Goal: Transaction & Acquisition: Purchase product/service

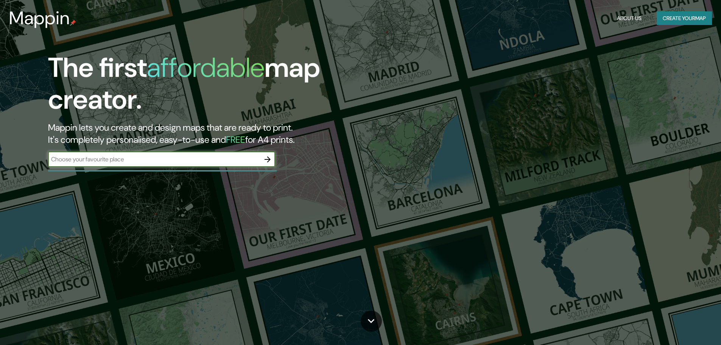
click at [222, 162] on input "text" at bounding box center [154, 159] width 212 height 9
type input "canelones"
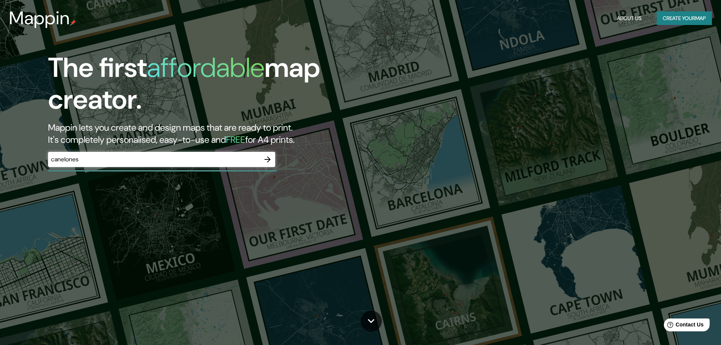
click at [270, 159] on icon "button" at bounding box center [267, 159] width 6 height 6
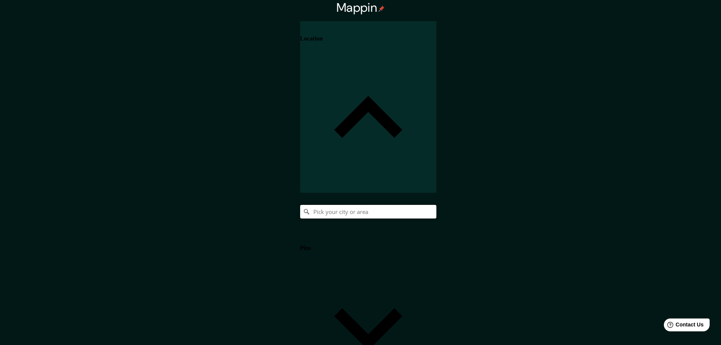
click at [436, 205] on input "Pick your city or area" at bounding box center [368, 212] width 136 height 14
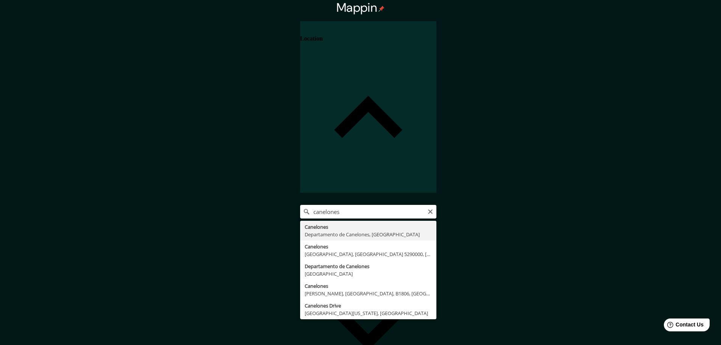
type input "Canelones, [GEOGRAPHIC_DATA], [GEOGRAPHIC_DATA]"
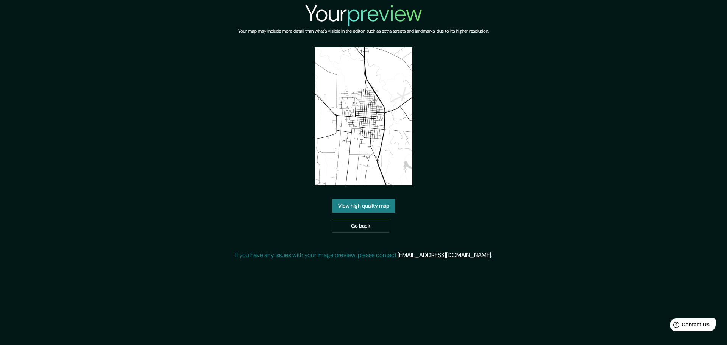
click at [366, 147] on img at bounding box center [363, 116] width 98 height 138
click at [367, 207] on link "View high quality map" at bounding box center [363, 206] width 63 height 14
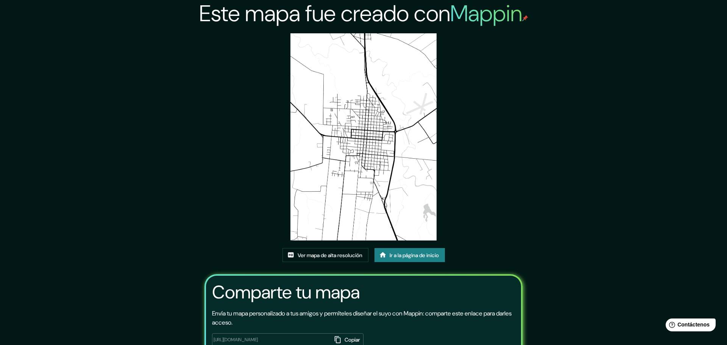
click at [523, 67] on div "Este mapa fue creado con Mappin Ver mapa de alta resolución Ir a la página de i…" at bounding box center [363, 198] width 336 height 397
click at [362, 248] on link "Ver mapa de alta resolución" at bounding box center [325, 255] width 86 height 14
